Goal: Task Accomplishment & Management: Manage account settings

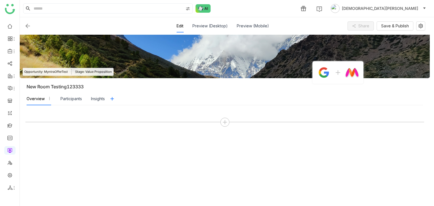
click at [27, 27] on img at bounding box center [27, 26] width 7 height 7
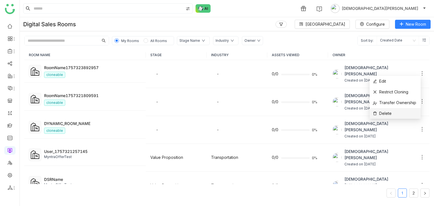
click at [419, 71] on icon at bounding box center [422, 74] width 6 height 6
click at [387, 109] on span "Delete" at bounding box center [382, 113] width 19 height 6
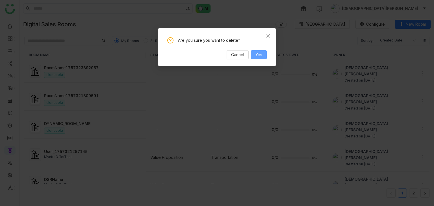
click at [257, 57] on span "Yes" at bounding box center [258, 55] width 7 height 6
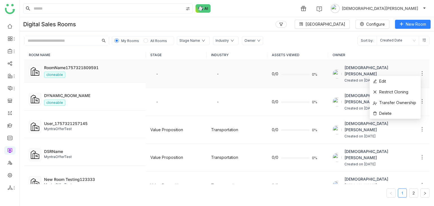
click at [421, 72] on icon at bounding box center [421, 73] width 1 height 4
click at [391, 109] on span "Delete" at bounding box center [382, 113] width 19 height 6
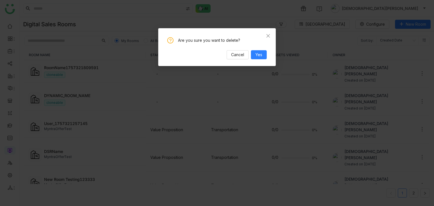
click at [255, 49] on div "Are you sure you want to delete? Cancel Yes" at bounding box center [216, 48] width 99 height 22
click at [256, 54] on span "Yes" at bounding box center [258, 55] width 7 height 6
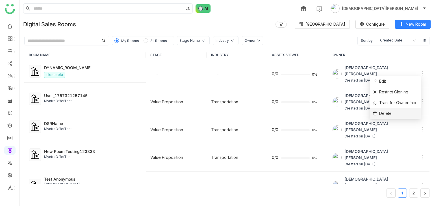
click at [392, 109] on li "Delete" at bounding box center [394, 113] width 51 height 11
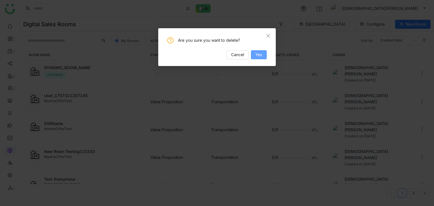
click at [257, 53] on span "Yes" at bounding box center [258, 55] width 7 height 6
